Goal: Task Accomplishment & Management: Use online tool/utility

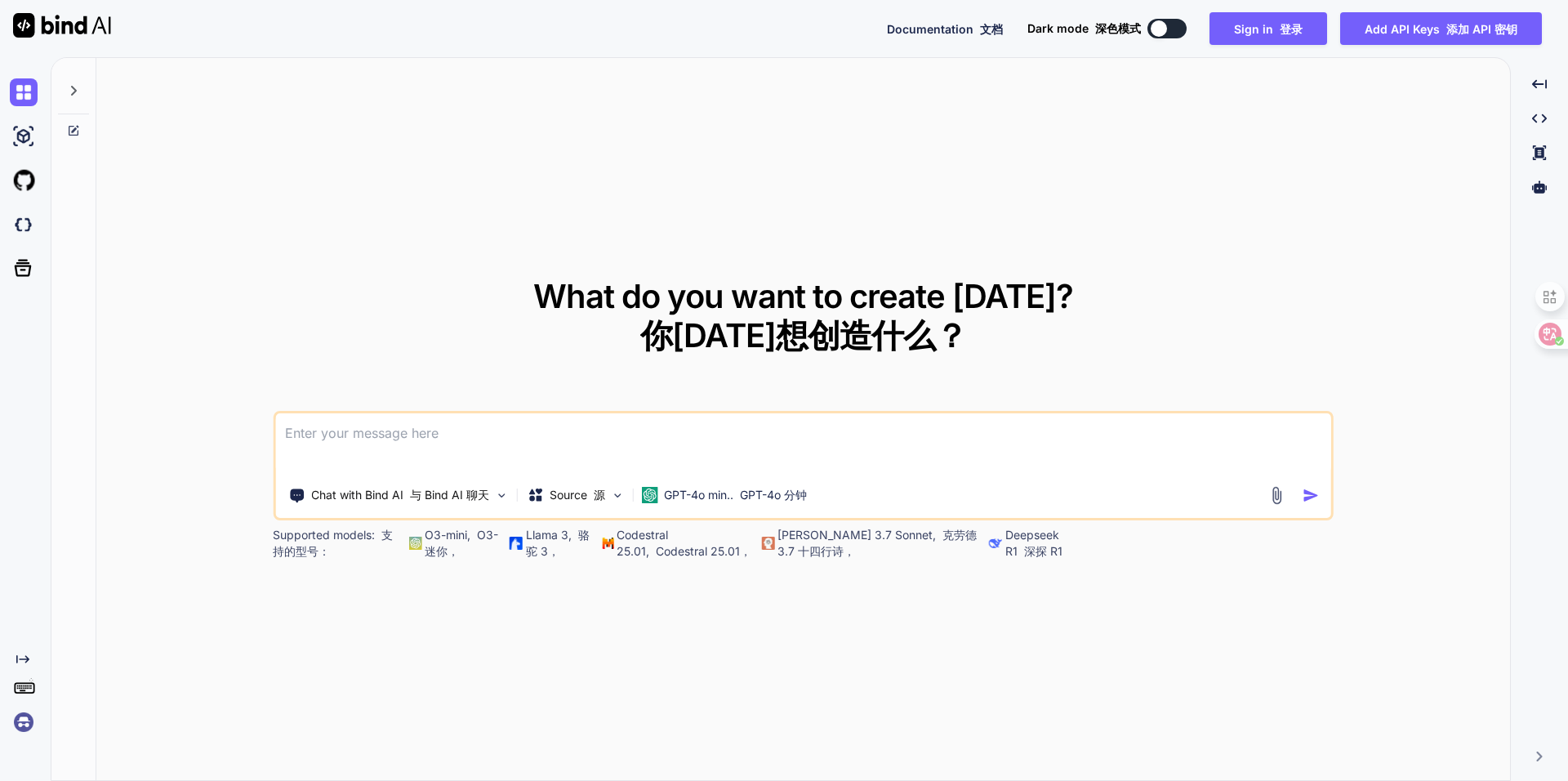
click at [23, 719] on img at bounding box center [23, 722] width 28 height 28
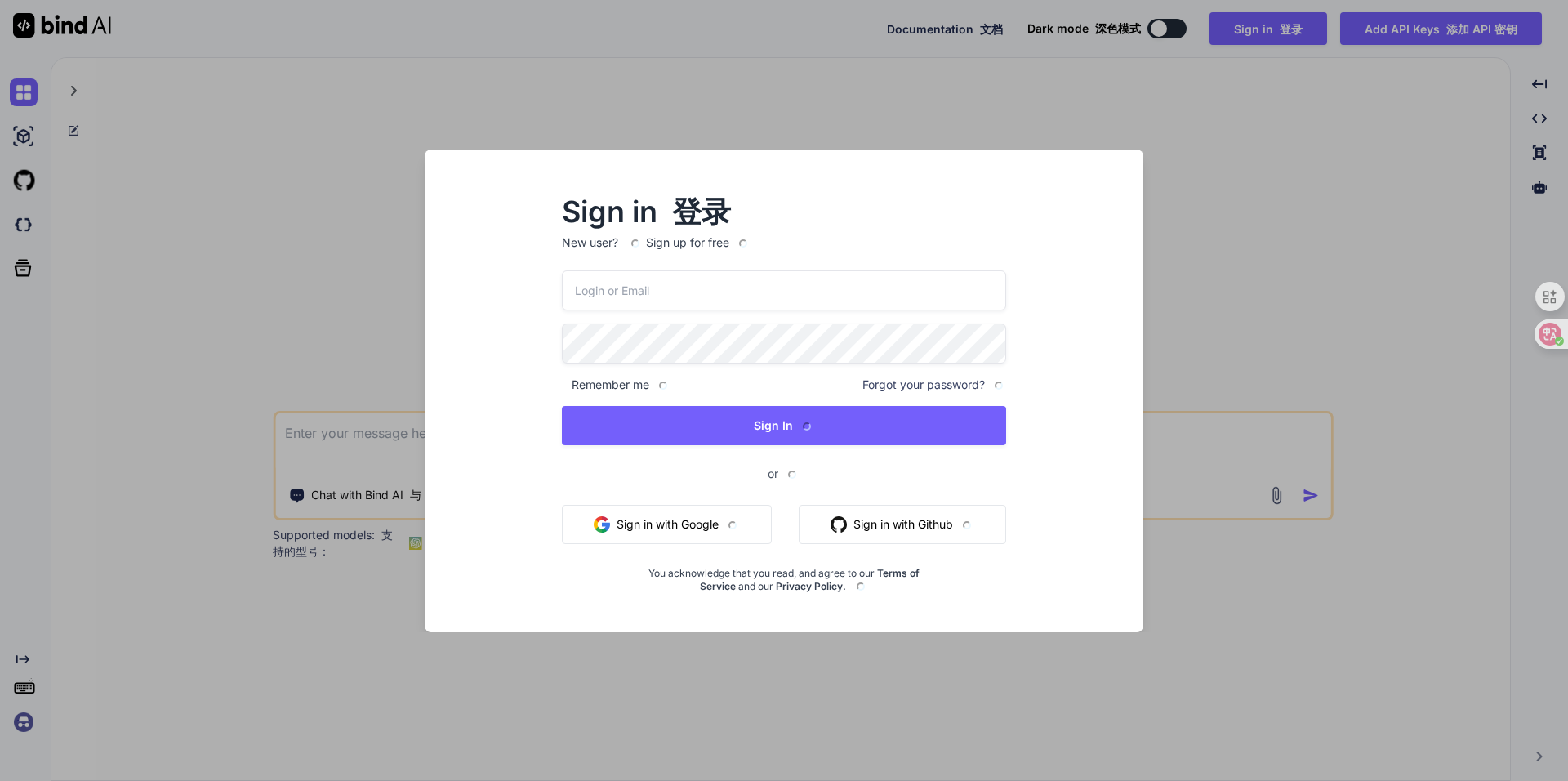
click at [157, 561] on div "Sign in 登录 New user? Sign up for free Remember me Forgot your password? Sign In…" at bounding box center [784, 390] width 1568 height 781
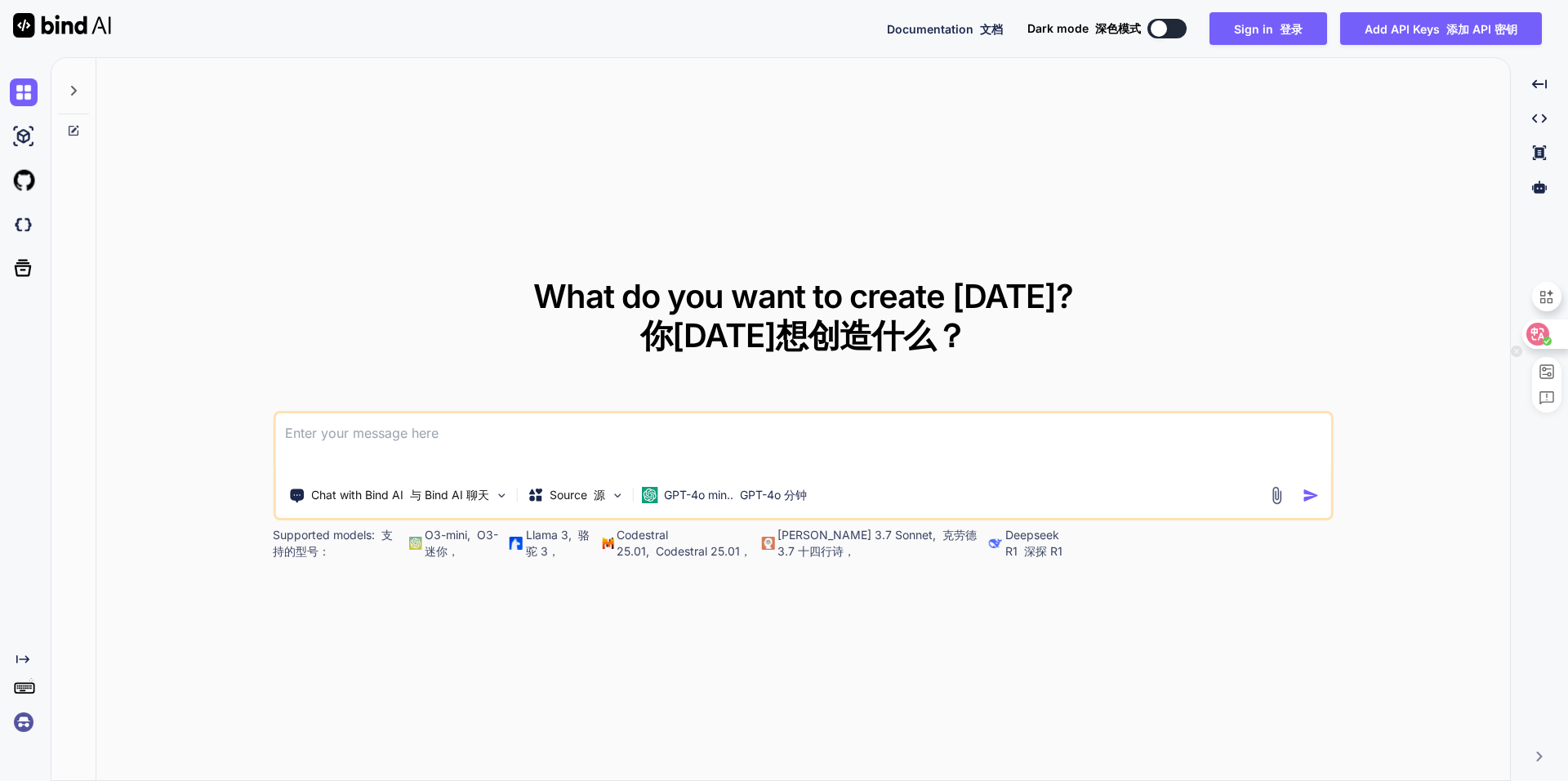
click at [1542, 333] on icon at bounding box center [1538, 334] width 14 height 14
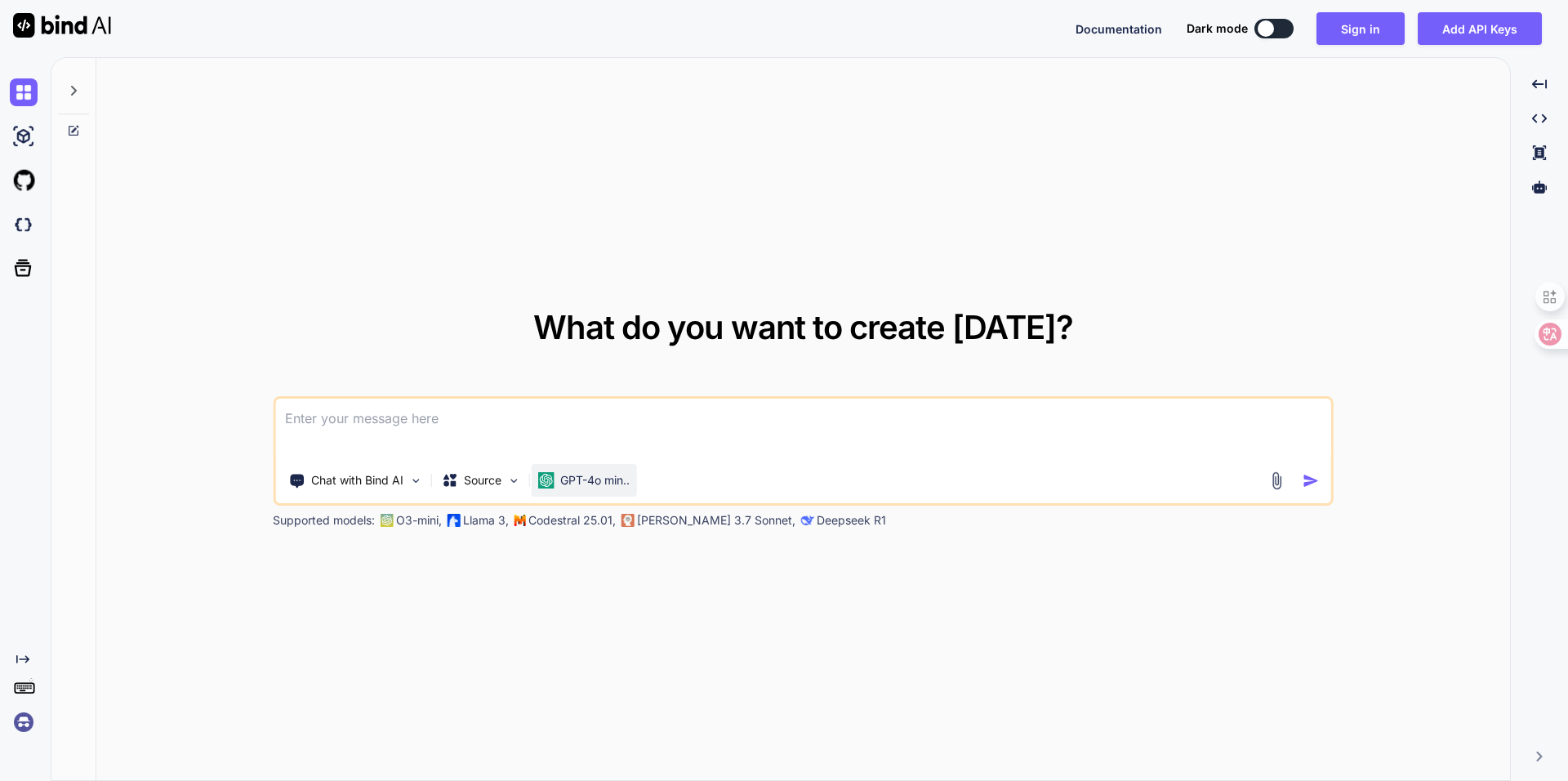
click at [597, 485] on p "GPT-4o min.." at bounding box center [595, 479] width 70 height 16
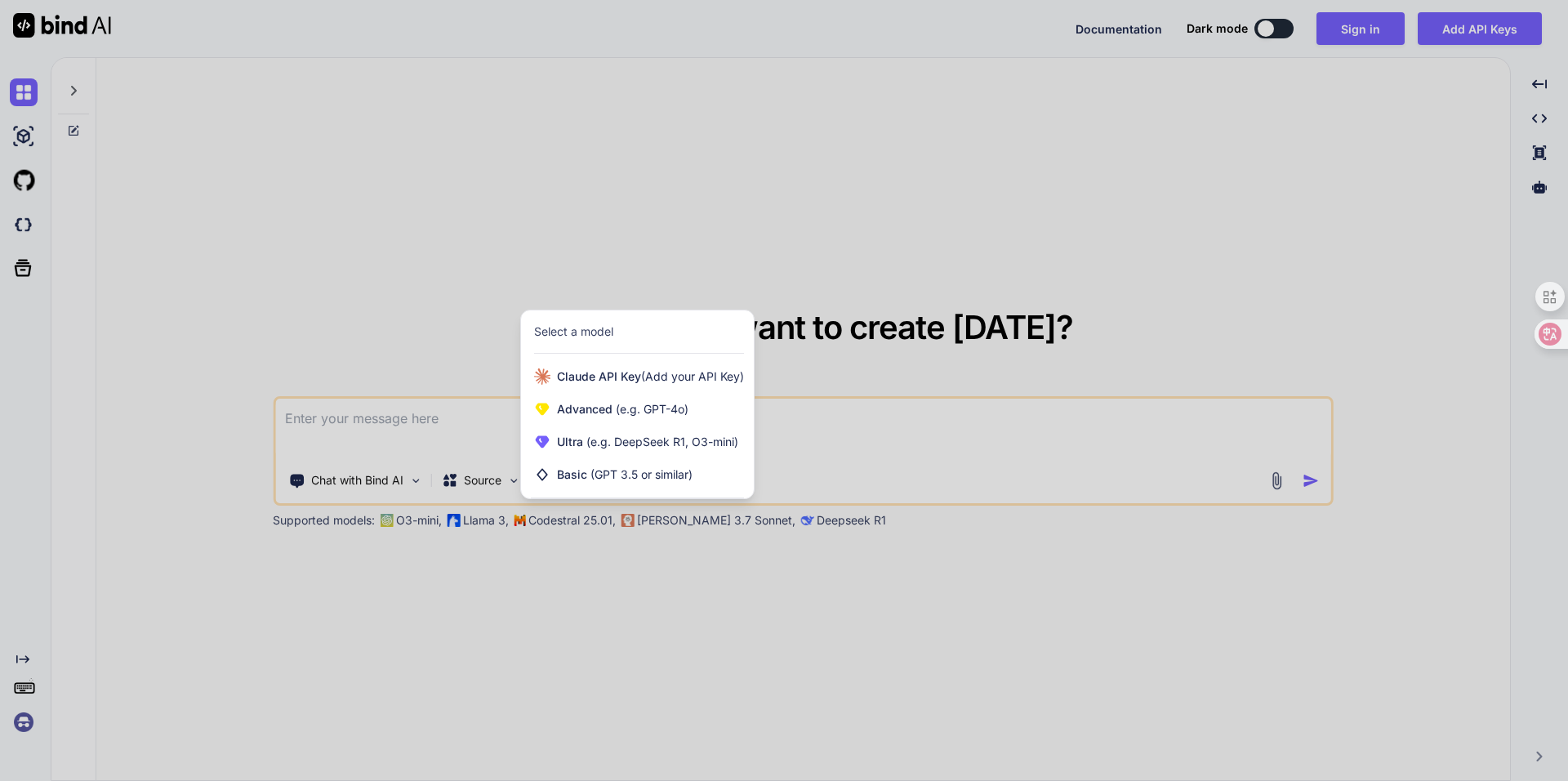
click at [825, 430] on div at bounding box center [784, 390] width 1568 height 781
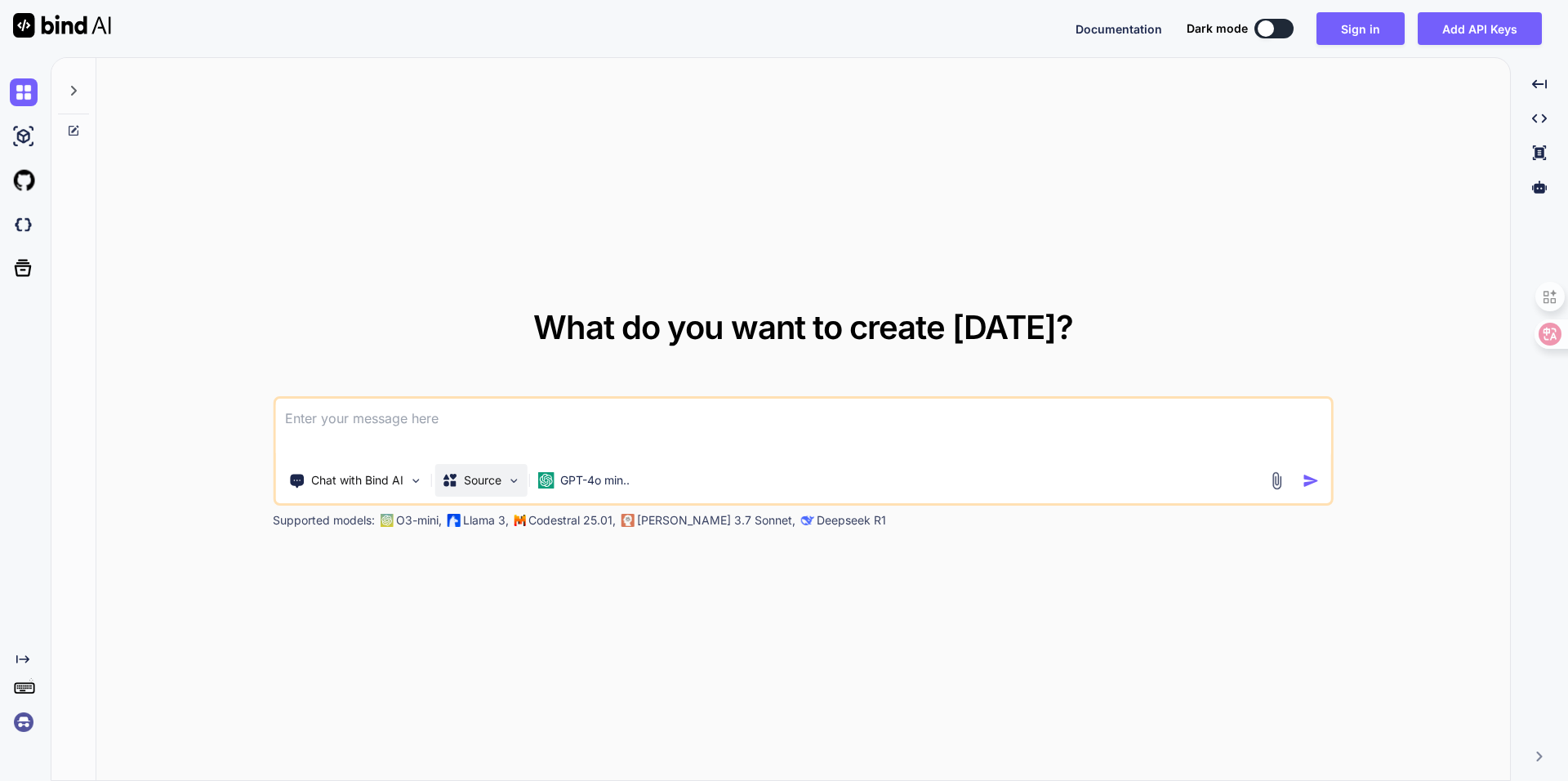
click at [492, 481] on p "Source" at bounding box center [482, 479] width 38 height 16
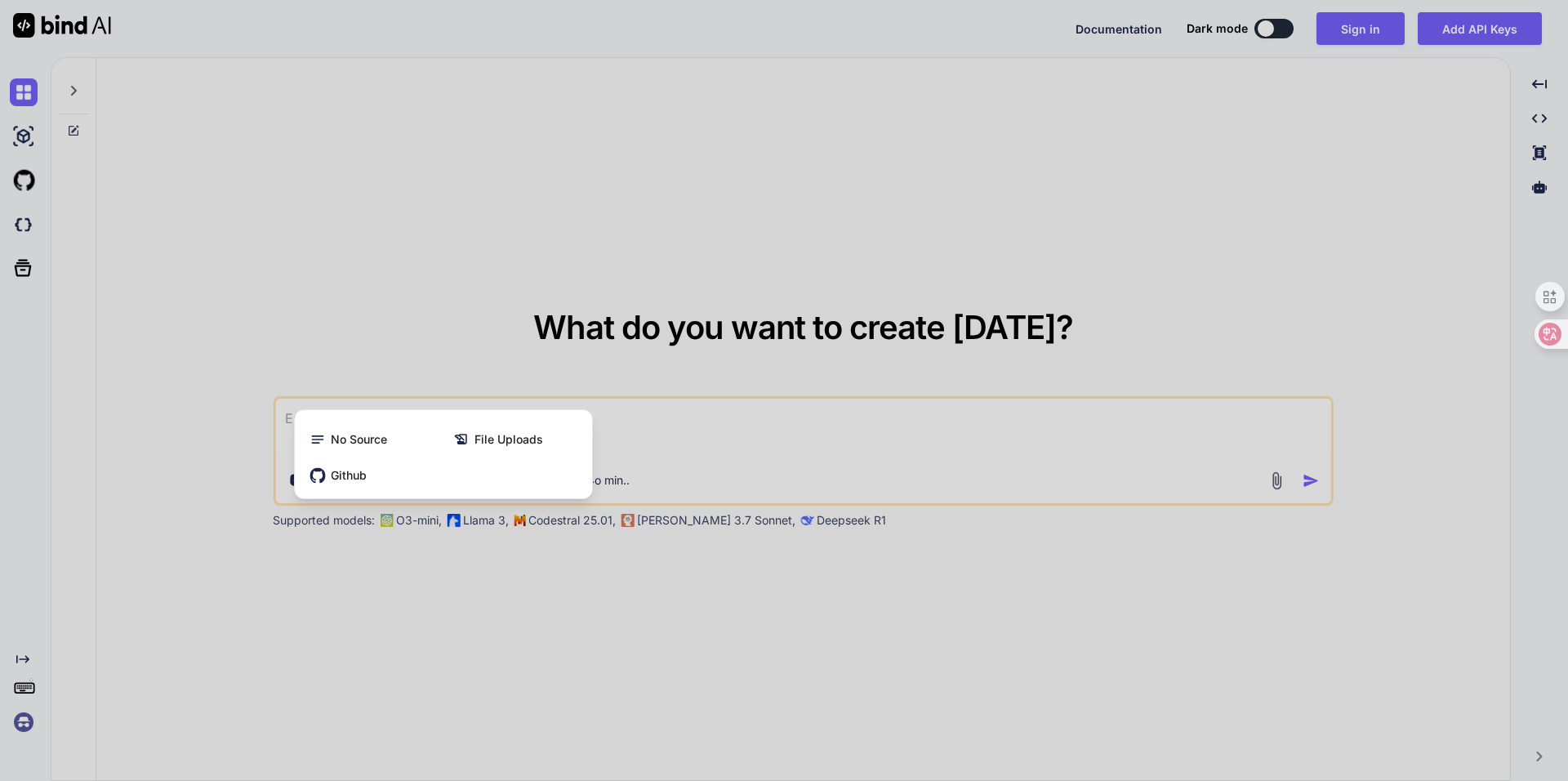
click at [658, 425] on div at bounding box center [784, 390] width 1568 height 781
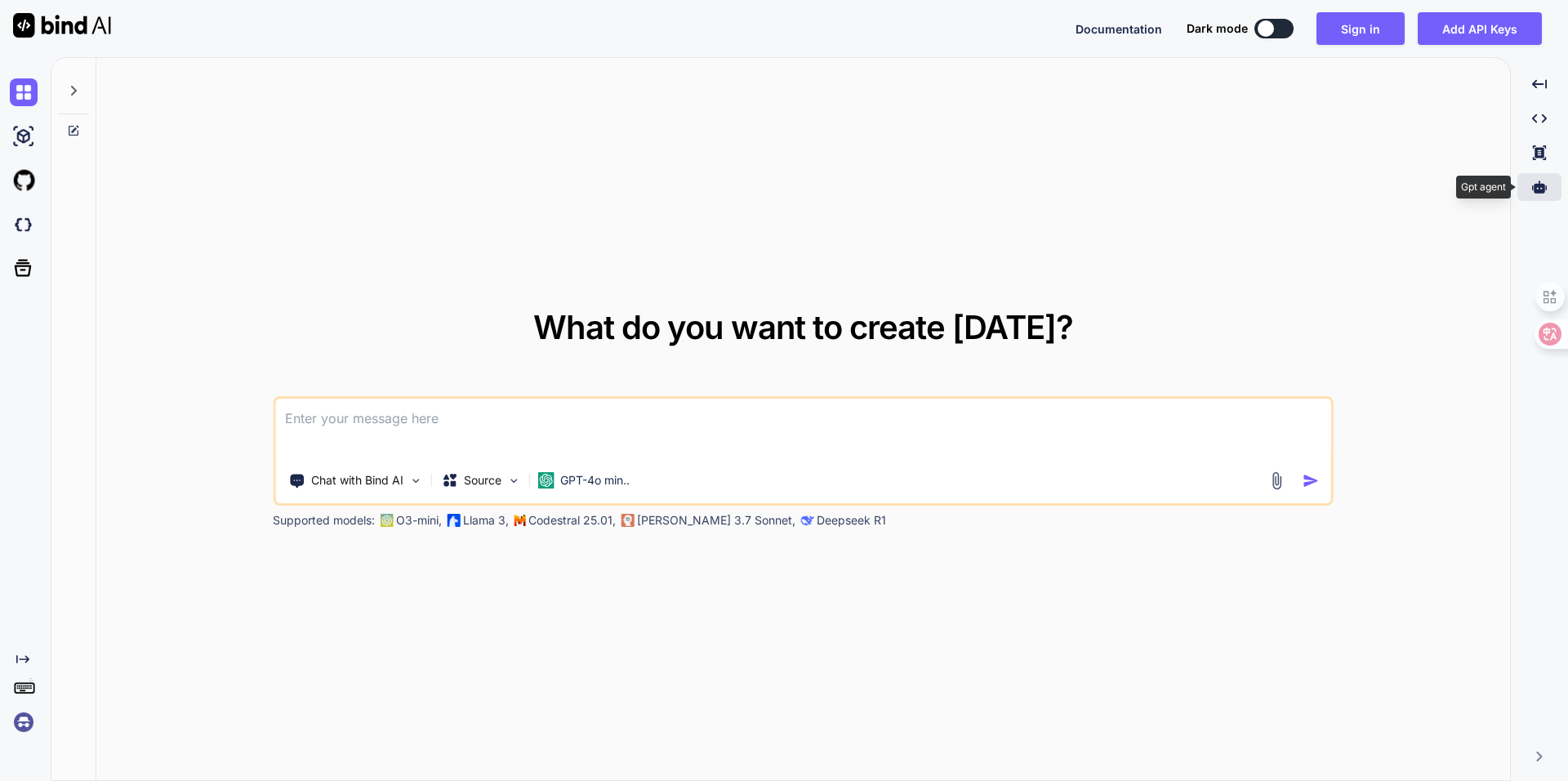
click at [1524, 191] on div at bounding box center [1540, 187] width 44 height 28
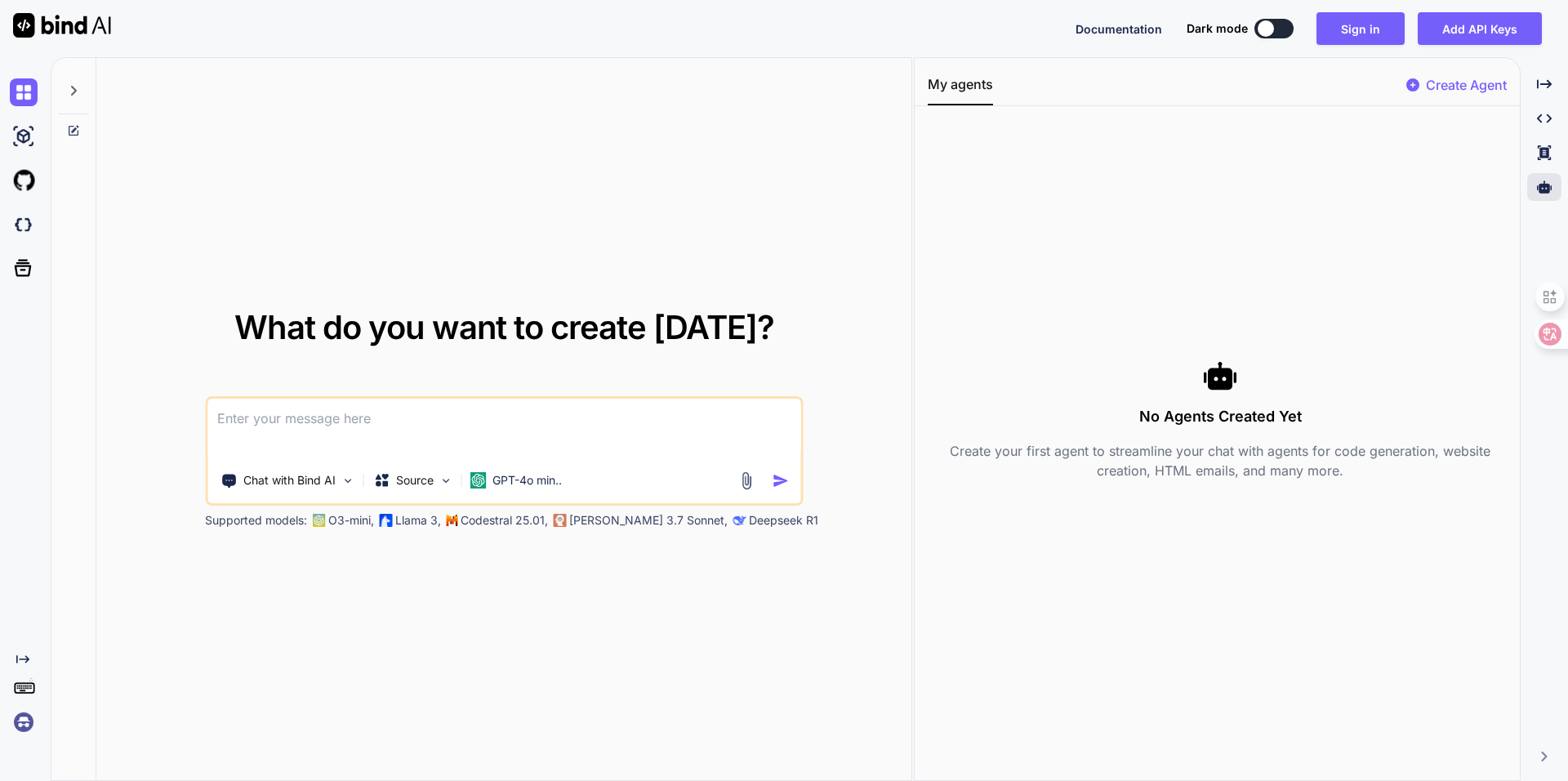
click at [1231, 350] on div "No Agents Created Yet Create your first agent to streamline your chat with agen…" at bounding box center [1221, 419] width 586 height 601
click at [1493, 92] on p "Create Agent" at bounding box center [1466, 85] width 81 height 19
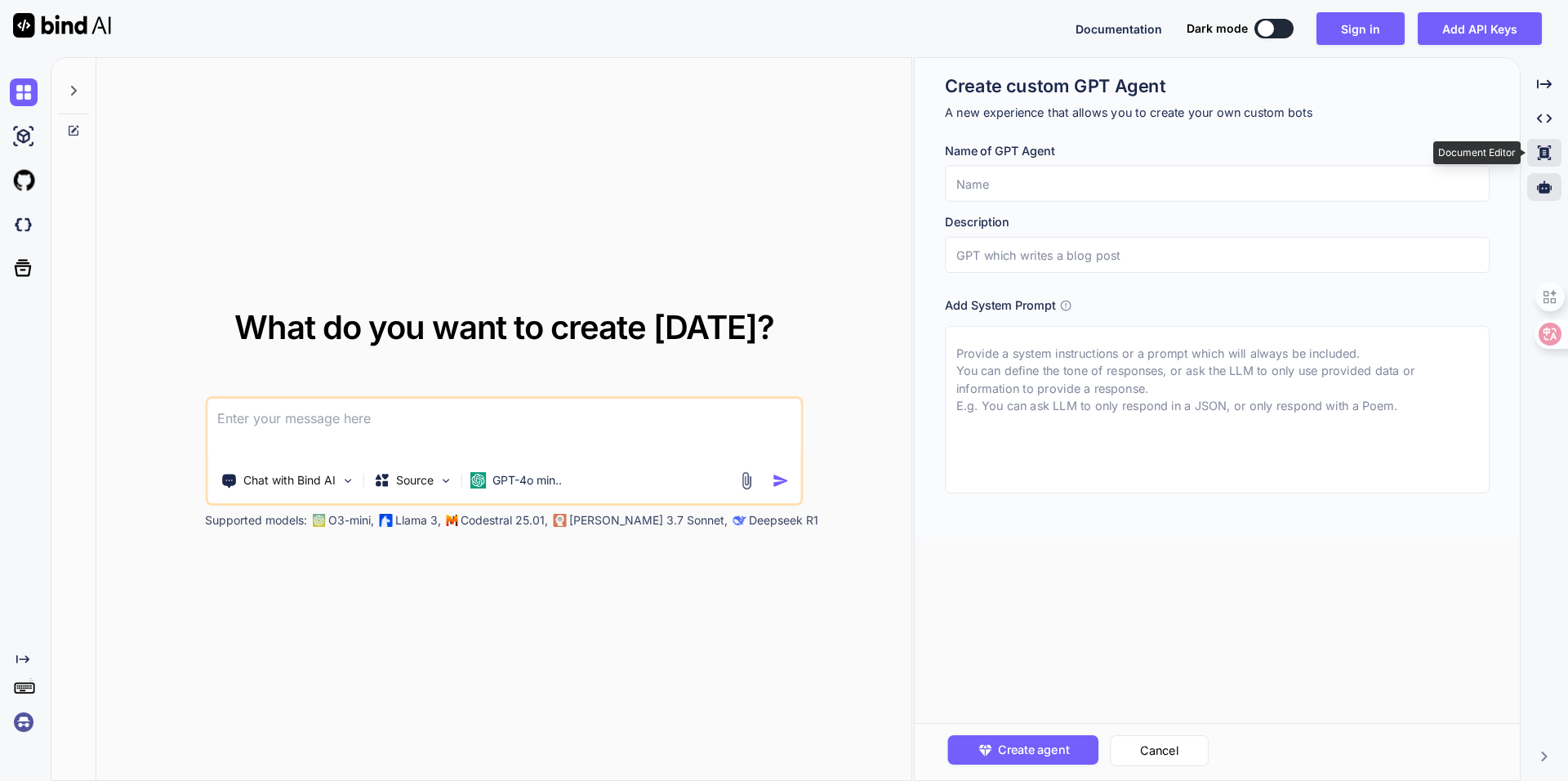
click at [1545, 161] on div "Created with Pixso." at bounding box center [1544, 153] width 34 height 28
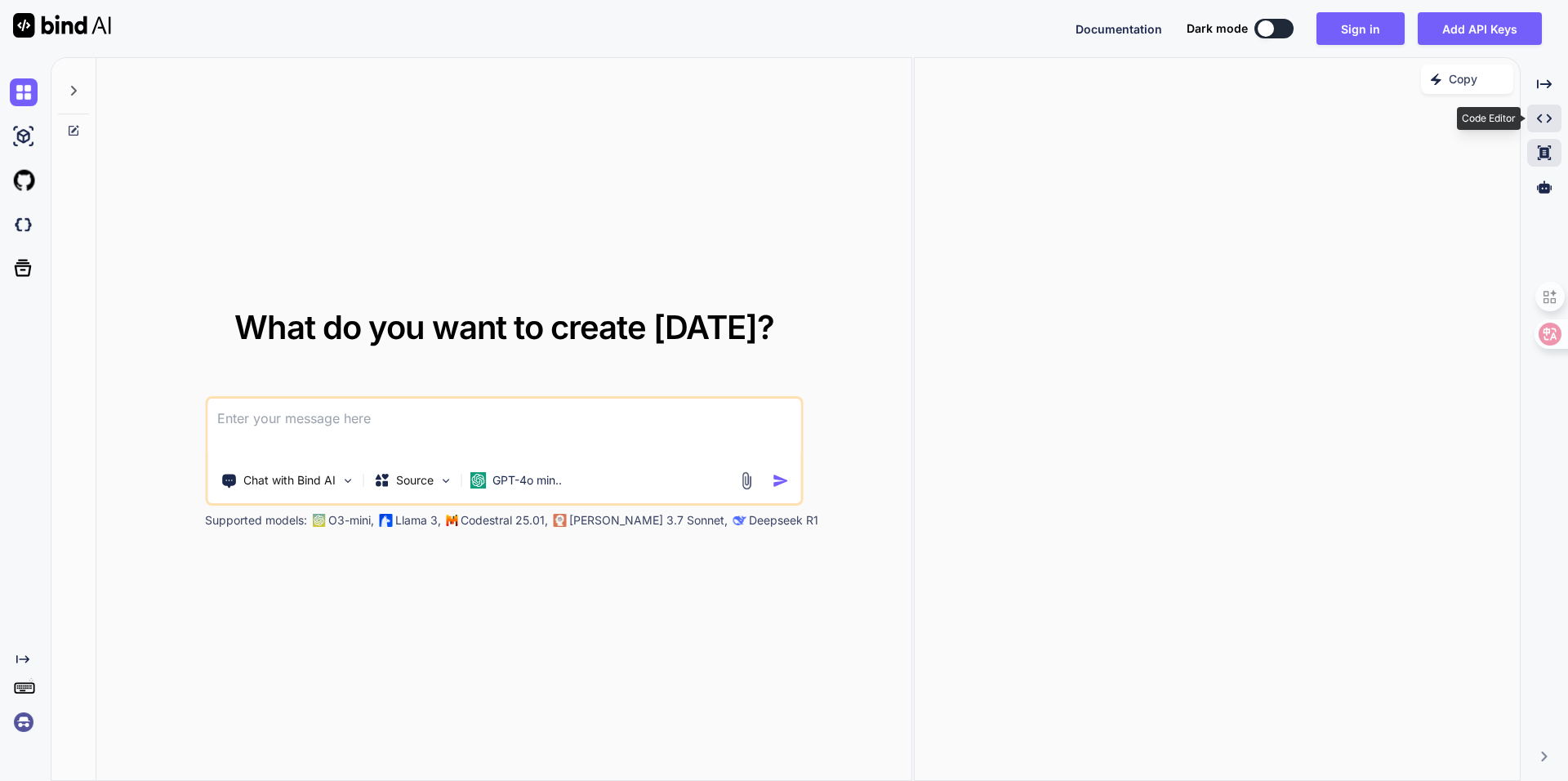
click at [1556, 119] on div "Created with Pixso." at bounding box center [1544, 118] width 34 height 28
click at [22, 713] on img at bounding box center [23, 722] width 28 height 28
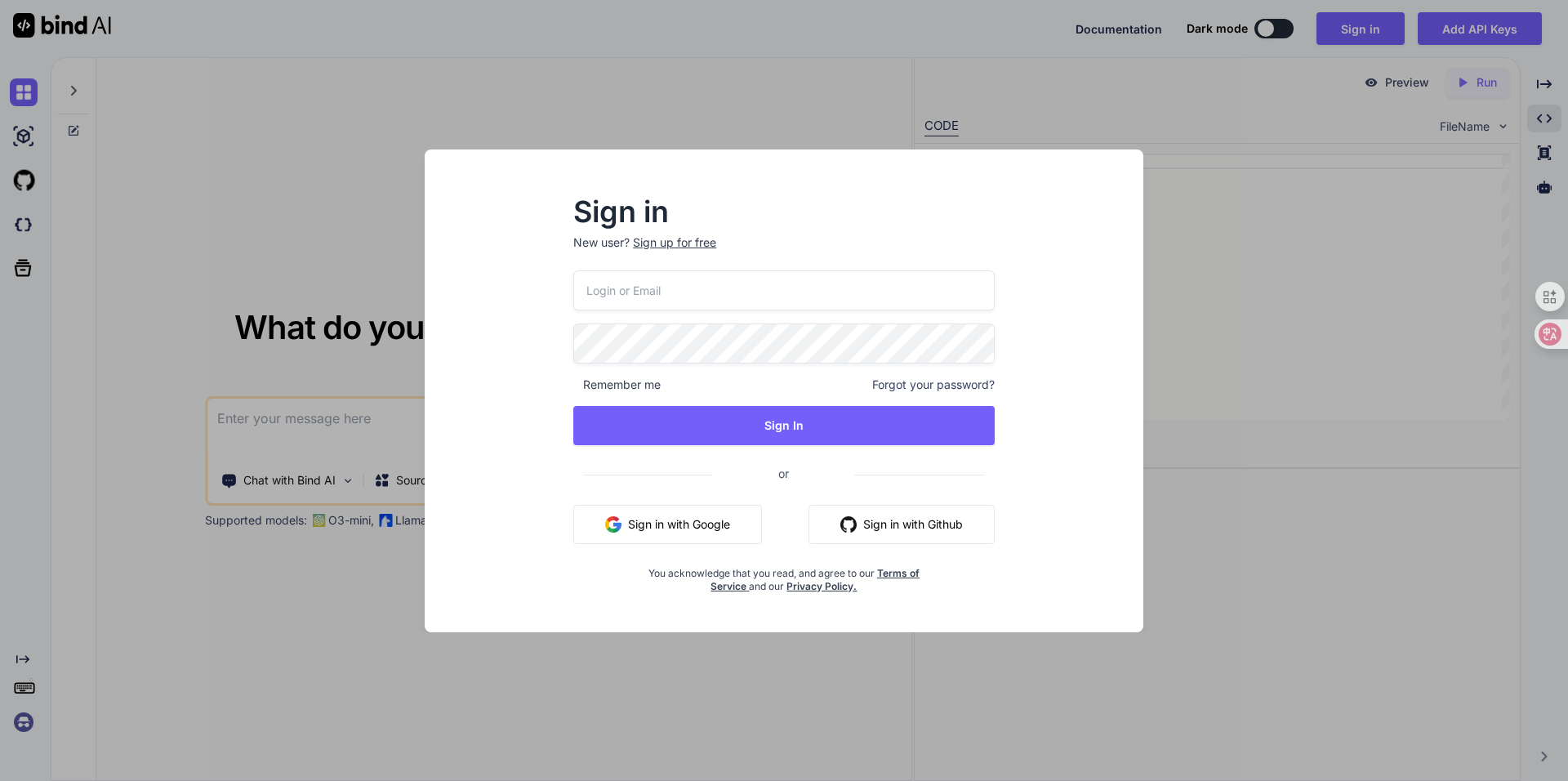
click at [242, 112] on div "Sign in New user? Sign up for free Remember me Forgot your password? Sign In or…" at bounding box center [784, 390] width 1568 height 781
